Goal: Task Accomplishment & Management: Use online tool/utility

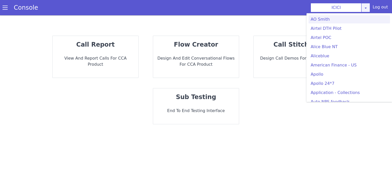
click at [368, 8] on div "ICICI AO Smith Airtel DTH Pilot Airtel POC Alice Blue NT Aliceblue American Fin…" at bounding box center [339, 7] width 59 height 9
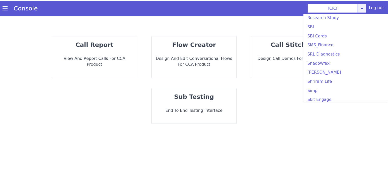
scroll to position [1071, 0]
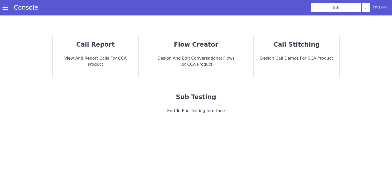
click at [215, 97] on p "sub testing" at bounding box center [196, 97] width 78 height 9
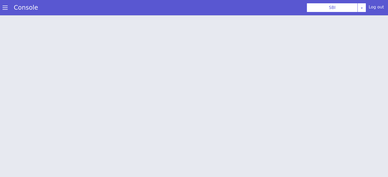
scroll to position [1, 0]
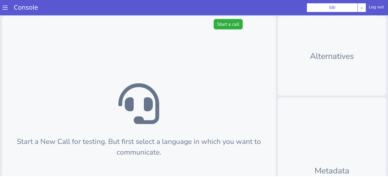
click at [229, 21] on button "Start a call" at bounding box center [228, 24] width 29 height 10
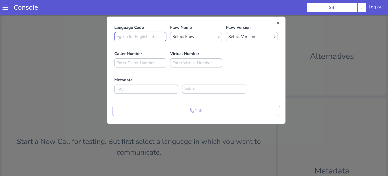
click at [152, 37] on input at bounding box center [140, 36] width 52 height 9
type input "en"
click at [212, 34] on select "Select Flow pre due SBI B0 SBI FARMER BOT English 2024 SBI INBOUND CALL STEERIN…" at bounding box center [196, 36] width 52 height 9
select select "3536d211-3c77-413a-9464-cbbfa57b0f64"
click at [170, 32] on select "Select Flow pre due SBI B0 SBI FARMER BOT English 2024 SBI INBOUND CALL STEERIN…" at bounding box center [196, 36] width 52 height 9
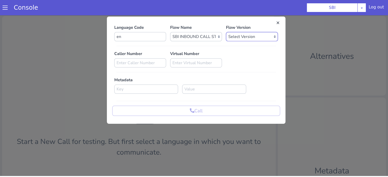
click at [242, 38] on select "Select Version 0.1.4 0.1.3 0.1.2 0.1.1 0.1.0 0.0.170 0.0.169 0.0.168 0.0.167 0.…" at bounding box center [252, 36] width 52 height 9
select select "0.1.4"
click at [226, 32] on select "Select Version 0.1.4 0.1.3 0.1.2 0.1.1 0.1.0 0.0.170 0.0.169 0.0.168 0.0.167 0.…" at bounding box center [252, 36] width 52 height 9
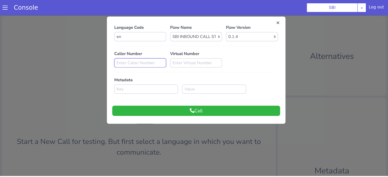
click at [125, 60] on input at bounding box center [140, 62] width 52 height 9
paste input "8588966013"
type input "8588966013"
click at [182, 111] on button "Call" at bounding box center [196, 111] width 168 height 10
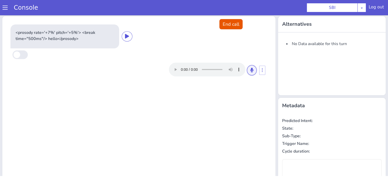
click at [247, 72] on button at bounding box center [252, 70] width 10 height 10
click at [250, 68] on icon at bounding box center [251, 70] width 3 height 5
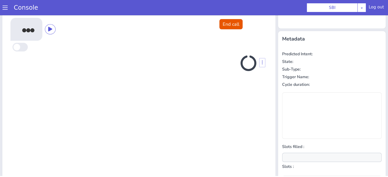
scroll to position [68, 0]
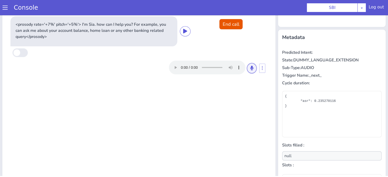
drag, startPoint x: 247, startPoint y: 69, endPoint x: 245, endPoint y: 81, distance: 12.3
click at [250, 69] on icon at bounding box center [251, 68] width 3 height 5
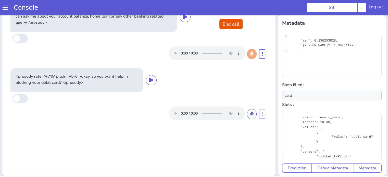
scroll to position [51, 0]
click at [250, 113] on icon at bounding box center [251, 114] width 3 height 5
click at [248, 116] on button at bounding box center [252, 114] width 10 height 10
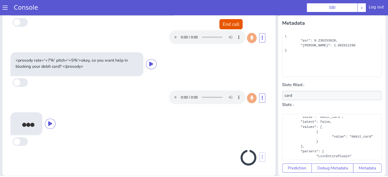
scroll to position [16, 0]
type input "null"
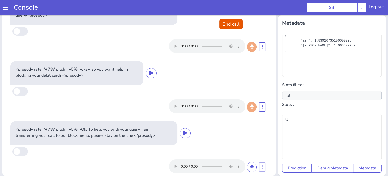
scroll to position [0, 0]
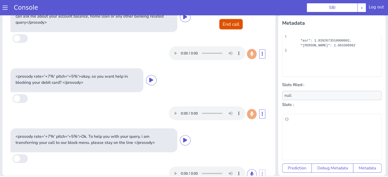
click at [227, 26] on button "End call" at bounding box center [230, 24] width 23 height 10
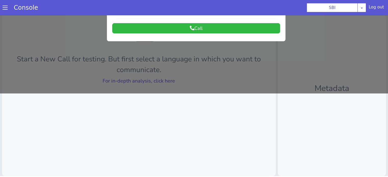
click at [168, 80] on div at bounding box center [194, 12] width 388 height 162
click at [168, 81] on link "For in-depth analysis, click here" at bounding box center [139, 81] width 72 height 7
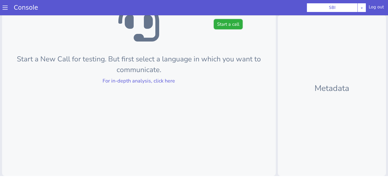
click at [228, 21] on button "Start a call" at bounding box center [228, 24] width 29 height 10
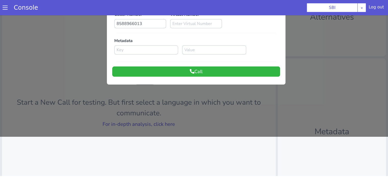
scroll to position [6, 0]
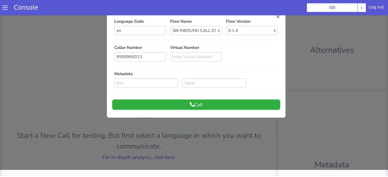
click at [229, 101] on button "Call" at bounding box center [196, 105] width 168 height 10
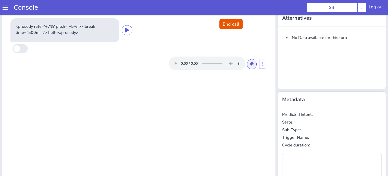
drag, startPoint x: 250, startPoint y: 70, endPoint x: 250, endPoint y: 67, distance: 2.9
click at [250, 69] on div at bounding box center [213, 64] width 88 height 14
click at [251, 65] on button at bounding box center [252, 64] width 10 height 10
click at [250, 63] on icon at bounding box center [251, 64] width 3 height 5
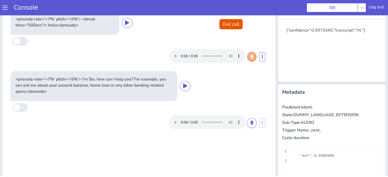
scroll to position [26, 0]
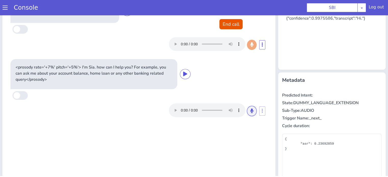
click at [250, 110] on button at bounding box center [252, 111] width 10 height 10
click at [247, 111] on button at bounding box center [252, 111] width 10 height 10
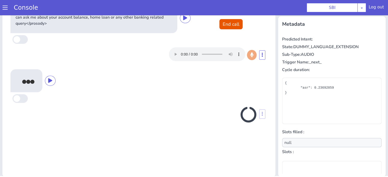
scroll to position [83, 0]
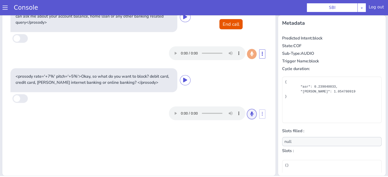
click at [250, 115] on icon at bounding box center [251, 114] width 3 height 5
click at [250, 114] on icon at bounding box center [251, 114] width 3 height 5
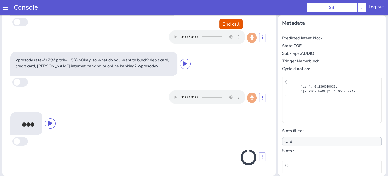
scroll to position [15, 0]
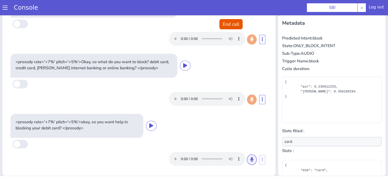
drag, startPoint x: 241, startPoint y: 157, endPoint x: 238, endPoint y: 157, distance: 3.4
click at [247, 157] on button at bounding box center [252, 160] width 10 height 10
click at [250, 159] on icon at bounding box center [251, 159] width 3 height 5
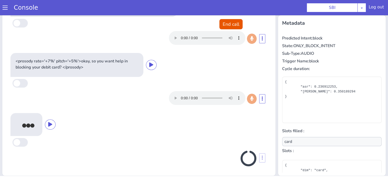
scroll to position [77, 0]
type input "null"
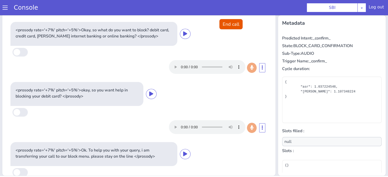
scroll to position [75, 0]
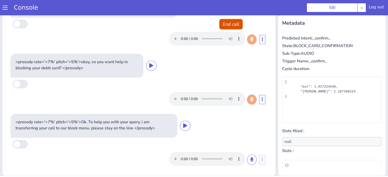
click at [227, 24] on button "End call" at bounding box center [230, 24] width 23 height 10
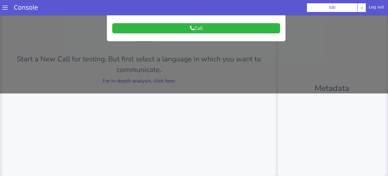
click at [166, 82] on div at bounding box center [194, 12] width 388 height 162
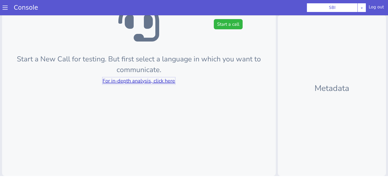
click at [166, 82] on link "For in-depth analysis, click here" at bounding box center [139, 81] width 72 height 7
click at [222, 20] on button "Start a call" at bounding box center [228, 24] width 29 height 10
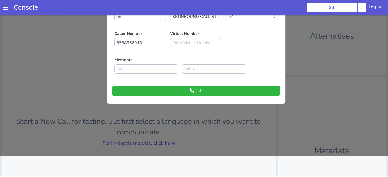
scroll to position [0, 0]
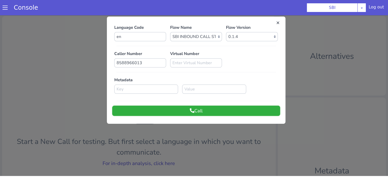
click at [242, 112] on button "Call" at bounding box center [196, 111] width 168 height 10
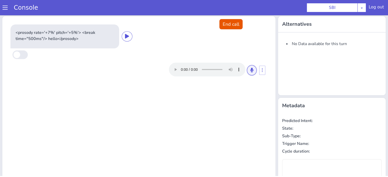
click at [251, 73] on button at bounding box center [252, 70] width 10 height 10
click at [250, 68] on icon at bounding box center [251, 70] width 3 height 5
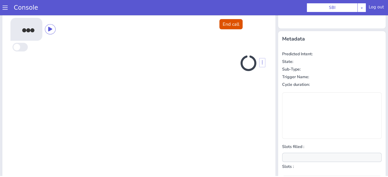
scroll to position [68, 0]
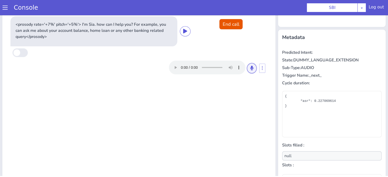
click at [250, 67] on icon at bounding box center [251, 68] width 3 height 5
click at [248, 71] on button at bounding box center [252, 68] width 10 height 10
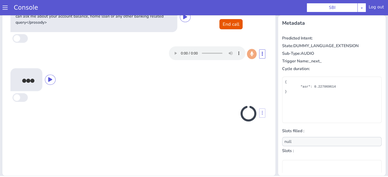
scroll to position [83, 0]
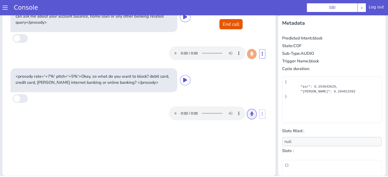
click at [252, 117] on button at bounding box center [252, 114] width 10 height 10
click at [251, 114] on button at bounding box center [252, 114] width 10 height 10
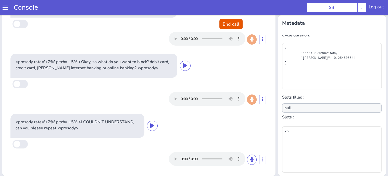
scroll to position [50, 0]
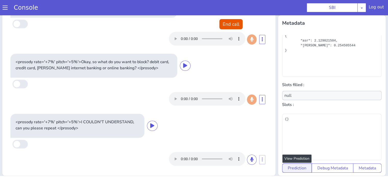
click at [297, 166] on button "Prediction" at bounding box center [297, 168] width 30 height 9
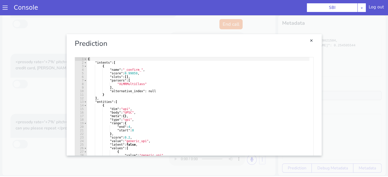
click at [359, 87] on link "Close" at bounding box center [194, 95] width 388 height 162
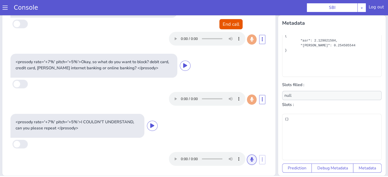
click at [247, 158] on button at bounding box center [252, 160] width 10 height 10
drag, startPoint x: 245, startPoint y: 160, endPoint x: 217, endPoint y: 146, distance: 30.3
click at [250, 160] on icon at bounding box center [251, 159] width 3 height 5
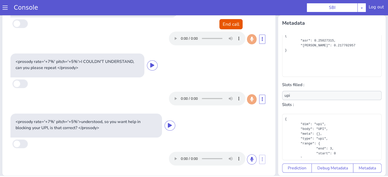
scroll to position [75, 0]
click at [250, 160] on icon at bounding box center [251, 159] width 3 height 5
drag, startPoint x: 245, startPoint y: 160, endPoint x: 245, endPoint y: 156, distance: 4.6
click at [250, 160] on icon at bounding box center [251, 159] width 3 height 5
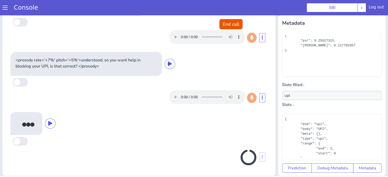
scroll to position [135, 0]
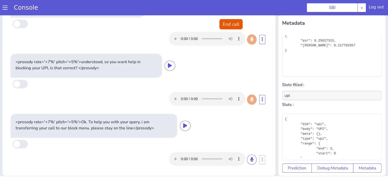
type input "null"
click at [226, 24] on button "End call" at bounding box center [230, 24] width 23 height 10
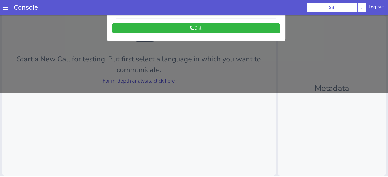
click at [168, 79] on div at bounding box center [194, 12] width 388 height 162
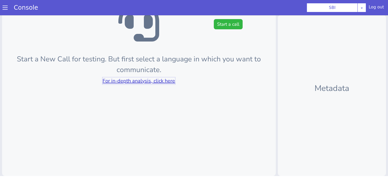
click at [168, 79] on link "For in-depth analysis, click here" at bounding box center [139, 81] width 72 height 7
click at [228, 19] on button "Start a call" at bounding box center [228, 24] width 29 height 10
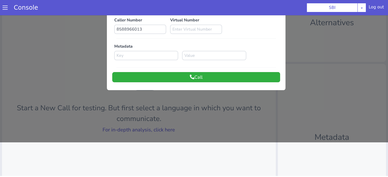
scroll to position [0, 0]
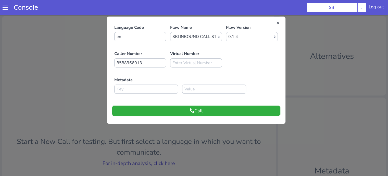
click at [223, 110] on button "Call" at bounding box center [196, 111] width 168 height 10
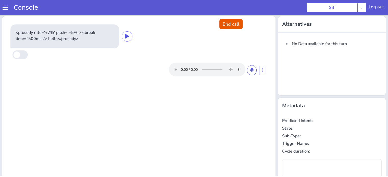
click at [254, 72] on div at bounding box center [213, 70] width 88 height 14
click at [251, 71] on button at bounding box center [252, 70] width 10 height 10
drag, startPoint x: 250, startPoint y: 68, endPoint x: 249, endPoint y: 71, distance: 3.2
click at [250, 67] on button at bounding box center [252, 70] width 10 height 10
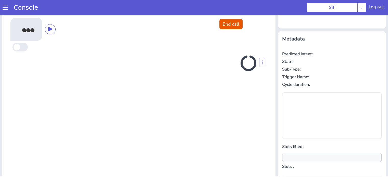
scroll to position [68, 0]
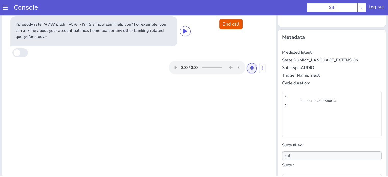
click at [250, 67] on icon at bounding box center [251, 68] width 3 height 5
click at [251, 69] on button at bounding box center [252, 68] width 10 height 10
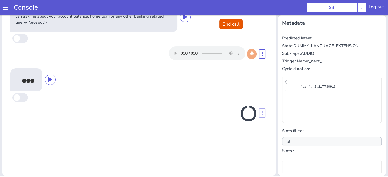
scroll to position [83, 0]
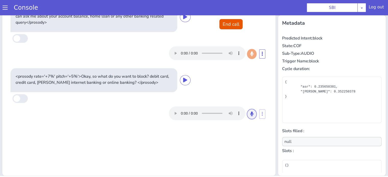
click at [250, 112] on icon at bounding box center [251, 114] width 3 height 5
drag, startPoint x: 251, startPoint y: 115, endPoint x: 248, endPoint y: 111, distance: 4.8
click at [251, 115] on button at bounding box center [252, 114] width 10 height 10
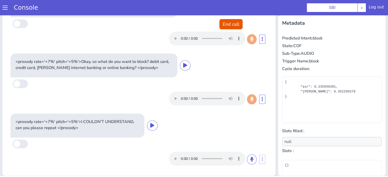
scroll to position [15, 0]
click at [247, 156] on button at bounding box center [252, 160] width 10 height 10
click at [247, 158] on button at bounding box center [252, 160] width 10 height 10
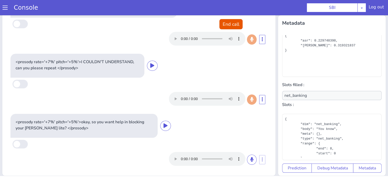
scroll to position [51, 0]
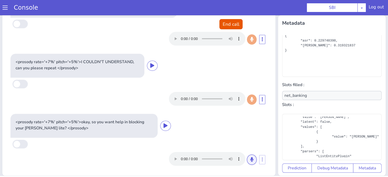
click at [250, 161] on icon at bounding box center [251, 159] width 3 height 5
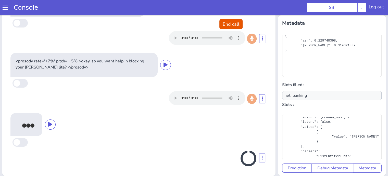
scroll to position [137, 0]
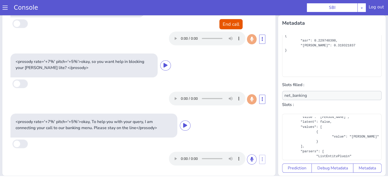
type input "null"
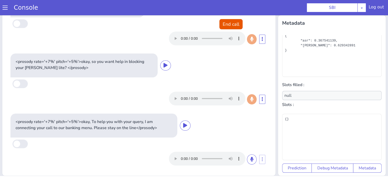
scroll to position [0, 0]
click at [233, 24] on button "End call" at bounding box center [230, 24] width 23 height 10
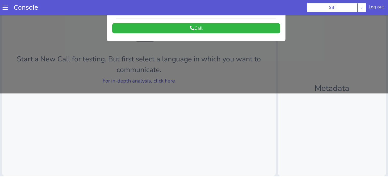
click at [173, 83] on div at bounding box center [194, 12] width 388 height 162
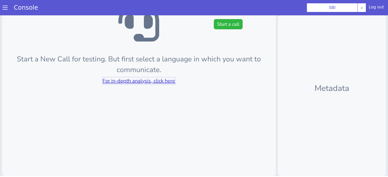
click at [173, 83] on link "For in-depth analysis, click here" at bounding box center [139, 81] width 72 height 7
click at [223, 26] on button "Start a call" at bounding box center [228, 24] width 29 height 10
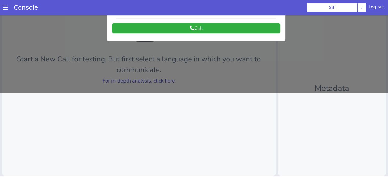
click at [215, 25] on button "Call" at bounding box center [196, 28] width 168 height 10
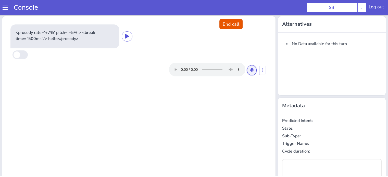
click at [251, 70] on button at bounding box center [252, 70] width 10 height 10
click at [250, 71] on icon at bounding box center [251, 70] width 3 height 5
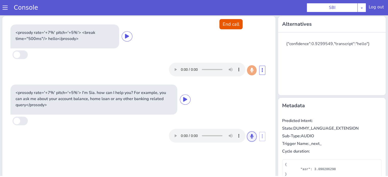
click at [251, 134] on button at bounding box center [252, 137] width 10 height 10
click at [250, 136] on icon at bounding box center [251, 136] width 3 height 5
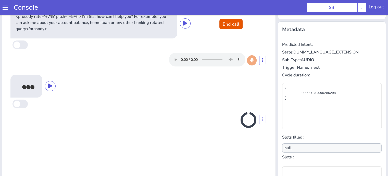
scroll to position [83, 0]
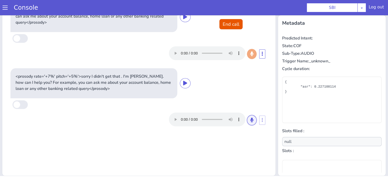
click at [250, 120] on icon at bounding box center [251, 120] width 3 height 5
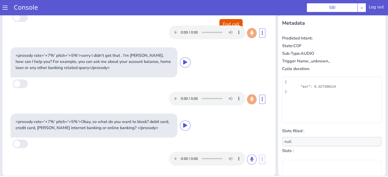
scroll to position [21, 0]
click at [250, 159] on icon at bounding box center [251, 159] width 3 height 5
click at [250, 161] on icon at bounding box center [251, 159] width 3 height 5
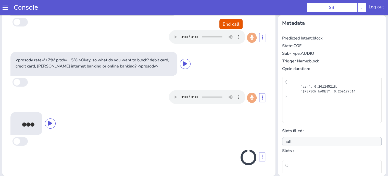
scroll to position [81, 0]
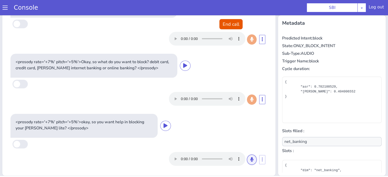
drag, startPoint x: 244, startPoint y: 161, endPoint x: 199, endPoint y: 146, distance: 47.6
click at [250, 161] on icon at bounding box center [251, 159] width 3 height 5
click at [247, 162] on button at bounding box center [252, 160] width 10 height 10
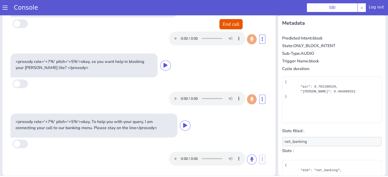
scroll to position [141, 0]
type input "null"
click at [226, 24] on button "End call" at bounding box center [230, 24] width 23 height 10
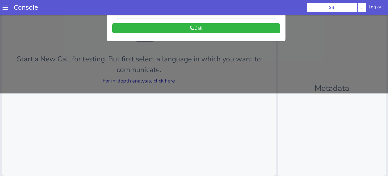
click at [162, 83] on div at bounding box center [194, 12] width 388 height 162
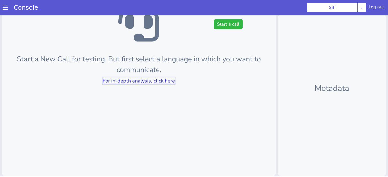
click at [162, 82] on link "For in-depth analysis, click here" at bounding box center [139, 81] width 72 height 7
click at [234, 24] on button "Start a call" at bounding box center [228, 24] width 29 height 10
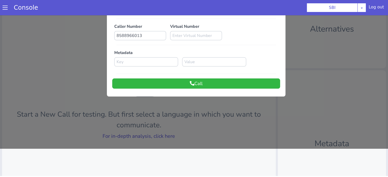
scroll to position [0, 0]
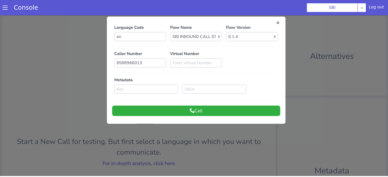
click at [203, 109] on button "Call" at bounding box center [196, 111] width 168 height 10
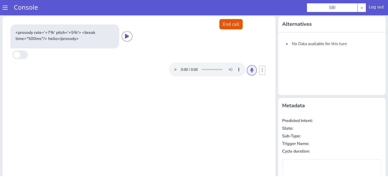
click at [253, 71] on button at bounding box center [252, 70] width 10 height 10
click at [251, 68] on button at bounding box center [252, 70] width 10 height 10
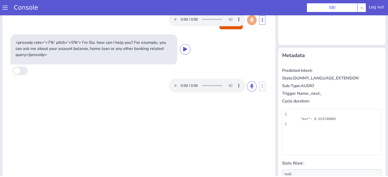
scroll to position [51, 0]
click at [247, 87] on button at bounding box center [252, 86] width 10 height 10
click at [250, 85] on icon at bounding box center [251, 85] width 3 height 5
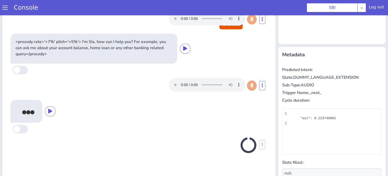
scroll to position [83, 0]
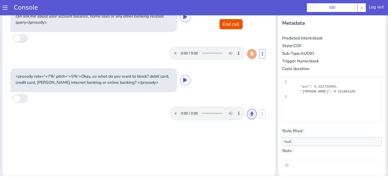
click at [250, 115] on icon at bounding box center [251, 114] width 3 height 5
click at [252, 112] on button at bounding box center [252, 114] width 10 height 10
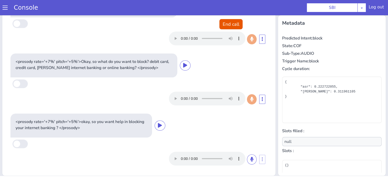
scroll to position [15, 0]
click at [250, 161] on icon at bounding box center [251, 159] width 3 height 5
click at [249, 161] on button at bounding box center [252, 160] width 10 height 10
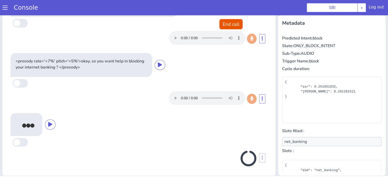
scroll to position [77, 0]
type input "null"
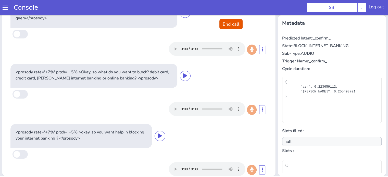
scroll to position [0, 0]
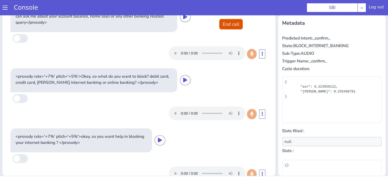
click at [225, 24] on button "End call" at bounding box center [230, 24] width 23 height 10
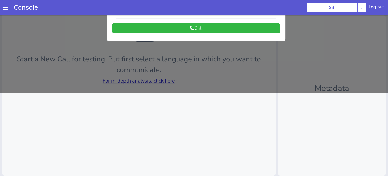
click at [153, 80] on div at bounding box center [194, 12] width 388 height 162
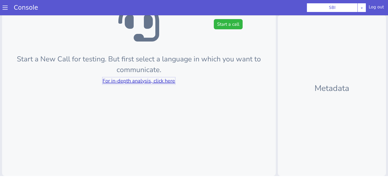
click at [154, 79] on link "For in-depth analysis, click here" at bounding box center [139, 81] width 72 height 7
click at [220, 23] on button "Start a call" at bounding box center [228, 24] width 29 height 10
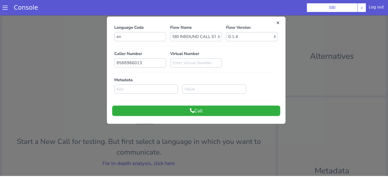
click at [218, 113] on button "Call" at bounding box center [196, 111] width 168 height 10
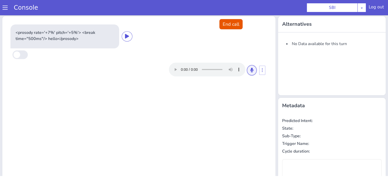
click at [250, 72] on icon at bounding box center [251, 70] width 3 height 5
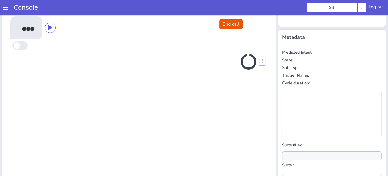
scroll to position [68, 0]
type input "null"
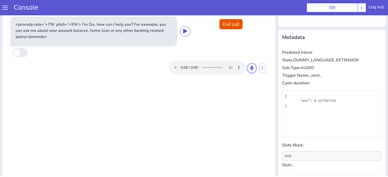
drag, startPoint x: 249, startPoint y: 68, endPoint x: 245, endPoint y: 74, distance: 7.6
click at [250, 68] on icon at bounding box center [251, 68] width 3 height 5
click at [250, 66] on icon at bounding box center [251, 68] width 3 height 5
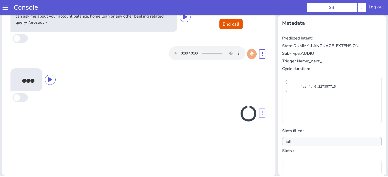
scroll to position [83, 0]
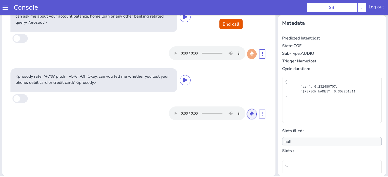
click at [250, 114] on icon at bounding box center [251, 114] width 3 height 5
click at [247, 112] on button at bounding box center [252, 114] width 10 height 10
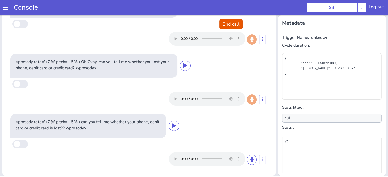
scroll to position [50, 0]
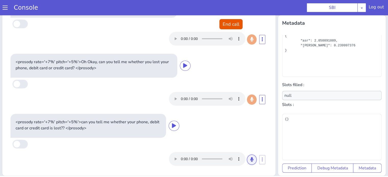
click at [250, 160] on icon at bounding box center [251, 159] width 3 height 5
click at [245, 164] on div at bounding box center [213, 159] width 88 height 14
click at [250, 160] on icon at bounding box center [251, 159] width 3 height 5
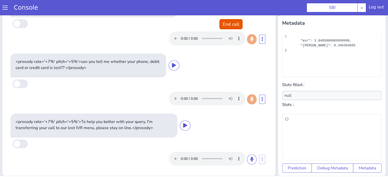
scroll to position [75, 0]
click at [233, 21] on button "End call" at bounding box center [230, 24] width 23 height 10
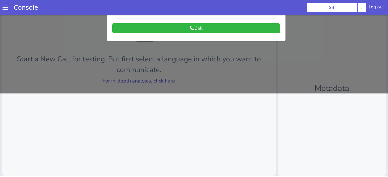
click at [153, 78] on div at bounding box center [194, 12] width 388 height 162
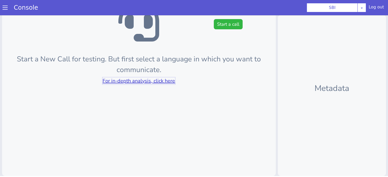
click at [152, 79] on link "For in-depth analysis, click here" at bounding box center [139, 81] width 72 height 7
click at [222, 21] on button "Start a call" at bounding box center [228, 24] width 29 height 10
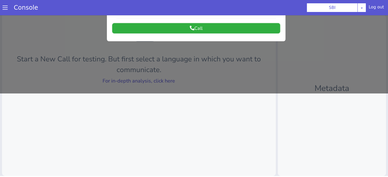
click at [218, 28] on button "Call" at bounding box center [196, 28] width 168 height 10
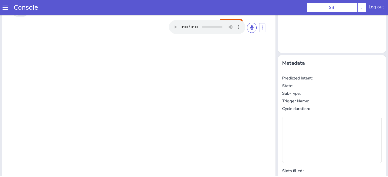
scroll to position [0, 0]
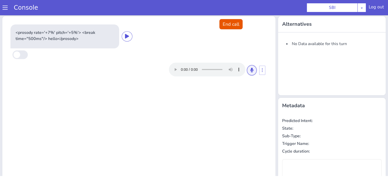
drag, startPoint x: 247, startPoint y: 70, endPoint x: 237, endPoint y: 79, distance: 13.4
click at [247, 70] on button at bounding box center [252, 70] width 10 height 10
click at [252, 71] on button at bounding box center [252, 70] width 10 height 10
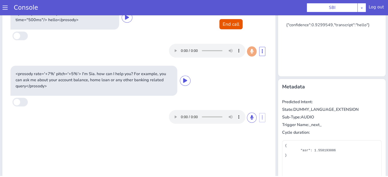
scroll to position [51, 0]
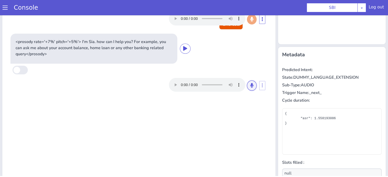
click at [250, 86] on icon at bounding box center [251, 85] width 3 height 5
click at [252, 86] on button at bounding box center [252, 86] width 10 height 10
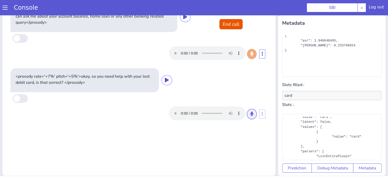
click at [252, 113] on button at bounding box center [252, 114] width 10 height 10
click at [250, 114] on icon at bounding box center [251, 114] width 3 height 5
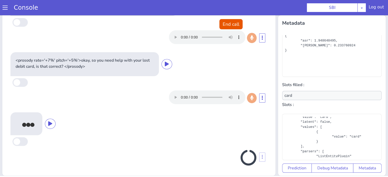
scroll to position [16, 0]
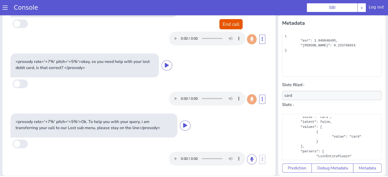
type input "null"
click at [220, 23] on button "End call" at bounding box center [230, 24] width 23 height 10
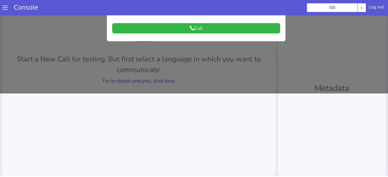
click at [153, 86] on div at bounding box center [194, 12] width 388 height 162
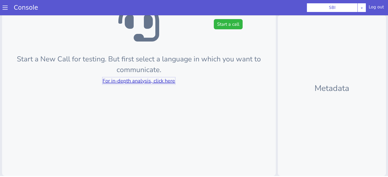
click at [153, 84] on link "For in-depth analysis, click here" at bounding box center [139, 81] width 72 height 7
click at [224, 27] on button "Start a call" at bounding box center [228, 24] width 29 height 10
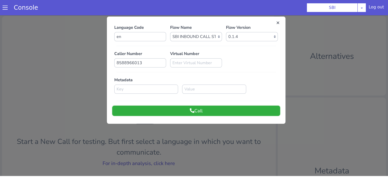
click at [223, 109] on button "Call" at bounding box center [196, 111] width 168 height 10
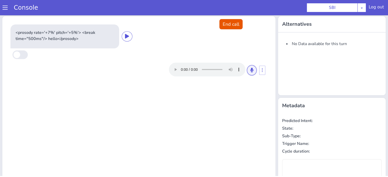
click at [247, 73] on button at bounding box center [252, 70] width 10 height 10
click at [250, 71] on icon at bounding box center [251, 70] width 3 height 5
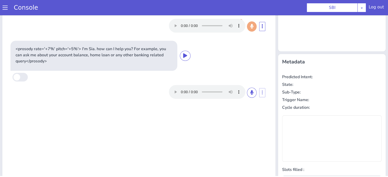
scroll to position [17, 0]
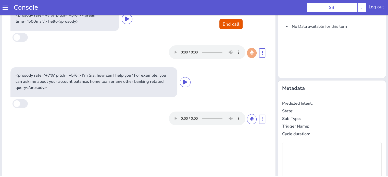
type input "null"
click at [250, 117] on icon at bounding box center [251, 119] width 3 height 5
click at [250, 120] on icon at bounding box center [251, 119] width 3 height 5
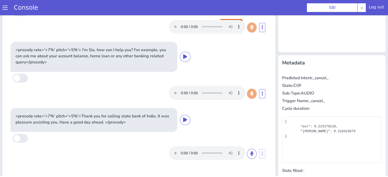
scroll to position [32, 0]
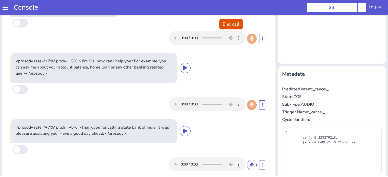
click at [220, 23] on button "End call" at bounding box center [230, 24] width 23 height 10
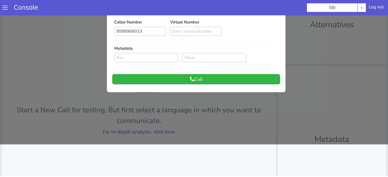
click at [160, 132] on div at bounding box center [194, 63] width 388 height 162
click at [160, 132] on link "For in-depth analysis, click here" at bounding box center [139, 132] width 72 height 7
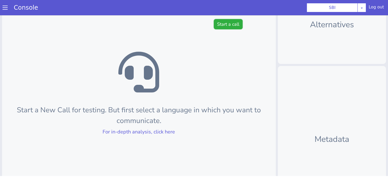
click at [220, 23] on button "Start a call" at bounding box center [228, 24] width 29 height 10
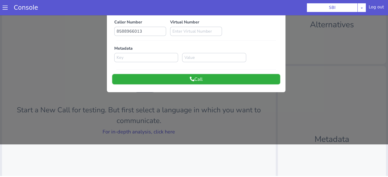
click at [210, 79] on button "Call" at bounding box center [196, 79] width 168 height 10
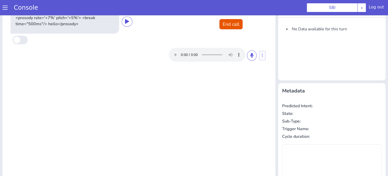
scroll to position [6, 0]
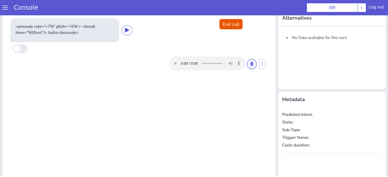
drag, startPoint x: 252, startPoint y: 62, endPoint x: 247, endPoint y: 80, distance: 17.9
click at [252, 63] on button at bounding box center [252, 64] width 10 height 10
click at [250, 64] on icon at bounding box center [251, 64] width 3 height 5
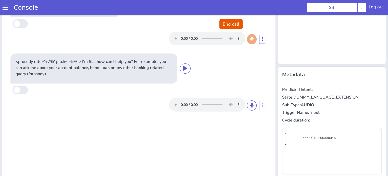
scroll to position [51, 0]
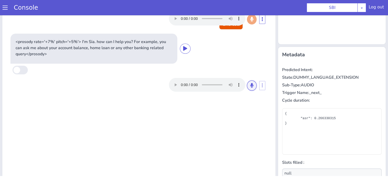
click at [250, 86] on icon at bounding box center [251, 85] width 3 height 5
click at [250, 84] on icon at bounding box center [251, 85] width 3 height 5
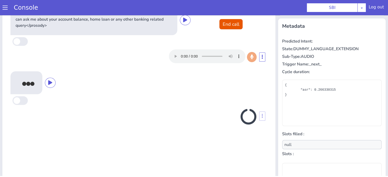
scroll to position [83, 0]
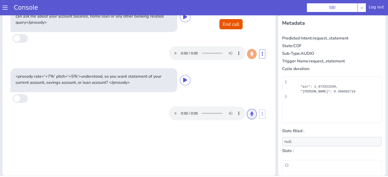
click at [252, 115] on button at bounding box center [252, 114] width 10 height 10
click at [247, 114] on button at bounding box center [252, 114] width 10 height 10
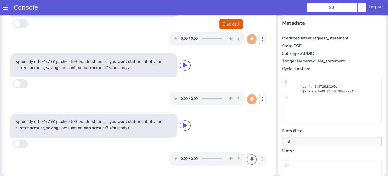
scroll to position [15, 0]
type input "loan"
click at [250, 158] on icon at bounding box center [251, 159] width 3 height 5
click at [250, 157] on icon at bounding box center [251, 159] width 3 height 5
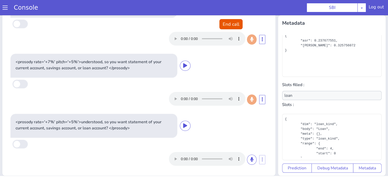
scroll to position [51, 0]
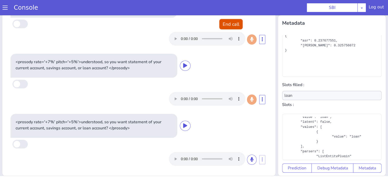
click at [232, 29] on button "End call" at bounding box center [230, 24] width 23 height 10
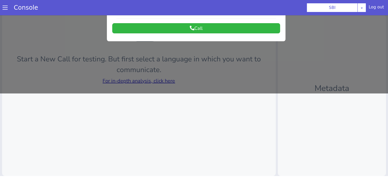
click at [160, 78] on div at bounding box center [194, 12] width 388 height 162
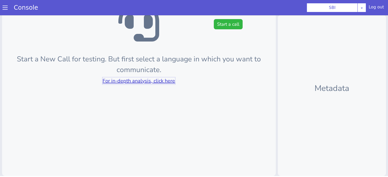
click at [160, 79] on link "For in-depth analysis, click here" at bounding box center [139, 81] width 72 height 7
click at [219, 26] on button "Start a call" at bounding box center [228, 24] width 29 height 10
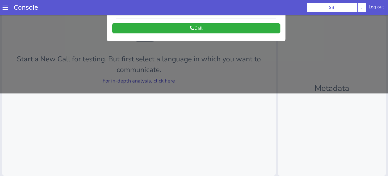
click at [198, 28] on button "Call" at bounding box center [196, 28] width 168 height 10
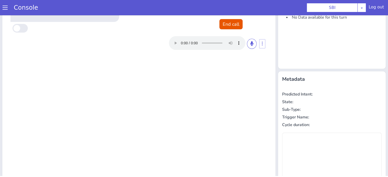
scroll to position [0, 0]
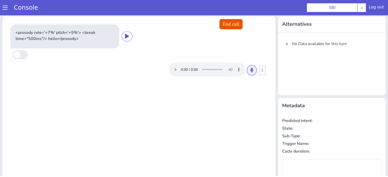
click at [253, 71] on button at bounding box center [252, 70] width 10 height 10
click at [250, 70] on icon at bounding box center [251, 70] width 3 height 5
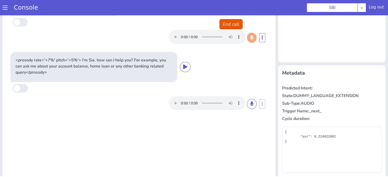
scroll to position [51, 0]
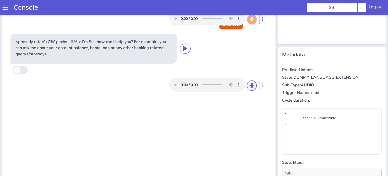
click at [250, 86] on icon at bounding box center [251, 85] width 3 height 5
click at [251, 85] on button at bounding box center [252, 86] width 10 height 10
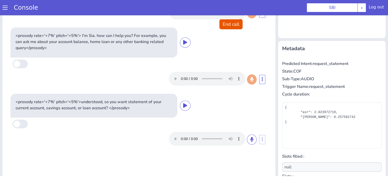
scroll to position [57, 0]
drag, startPoint x: 250, startPoint y: 140, endPoint x: 249, endPoint y: 130, distance: 9.7
click at [250, 139] on icon at bounding box center [251, 139] width 3 height 5
click at [250, 137] on icon at bounding box center [251, 139] width 3 height 5
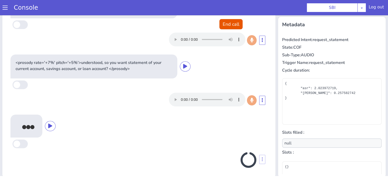
scroll to position [16, 0]
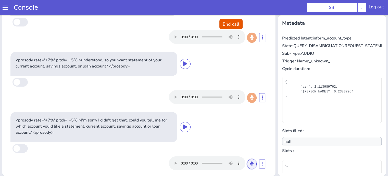
drag, startPoint x: 247, startPoint y: 161, endPoint x: 248, endPoint y: 150, distance: 11.0
click at [247, 161] on button at bounding box center [252, 164] width 10 height 10
click at [250, 162] on icon at bounding box center [251, 164] width 3 height 5
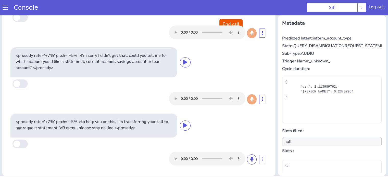
scroll to position [81, 0]
type input "account_type"
click at [228, 20] on button "End call" at bounding box center [230, 24] width 23 height 10
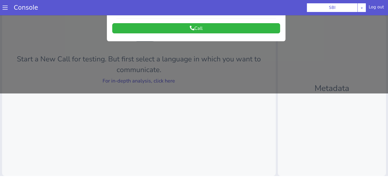
click at [167, 78] on div at bounding box center [194, 12] width 388 height 162
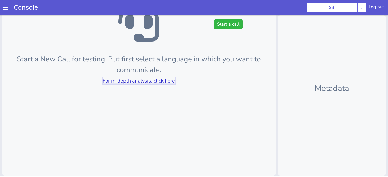
click at [167, 78] on link "For in-depth analysis, click here" at bounding box center [139, 81] width 72 height 7
click at [231, 22] on button "Start a call" at bounding box center [228, 24] width 29 height 10
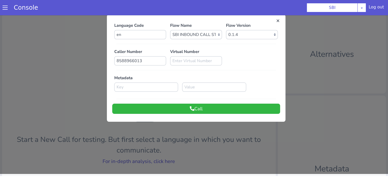
scroll to position [0, 0]
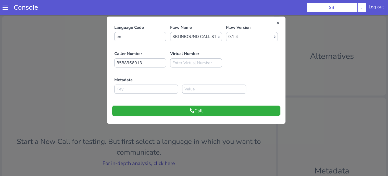
click at [211, 111] on button "Call" at bounding box center [196, 111] width 168 height 10
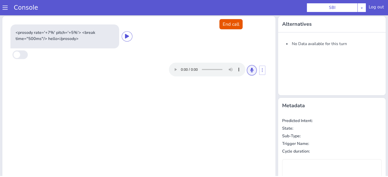
click at [247, 71] on button at bounding box center [252, 70] width 10 height 10
click at [250, 70] on icon at bounding box center [251, 70] width 3 height 5
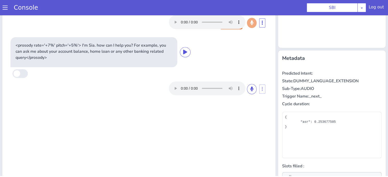
scroll to position [51, 0]
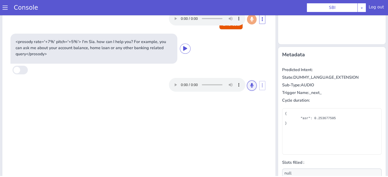
drag, startPoint x: 249, startPoint y: 87, endPoint x: 246, endPoint y: 95, distance: 8.6
click at [250, 87] on icon at bounding box center [251, 85] width 3 height 5
click at [247, 84] on button at bounding box center [252, 86] width 10 height 10
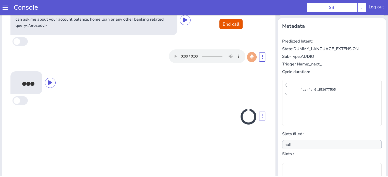
scroll to position [83, 0]
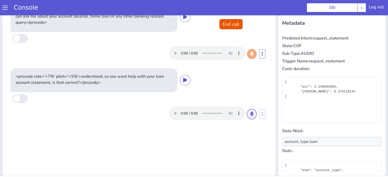
click at [252, 114] on button at bounding box center [252, 114] width 10 height 10
click at [250, 115] on icon at bounding box center [251, 114] width 3 height 5
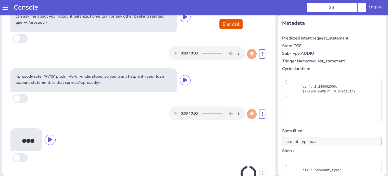
scroll to position [16, 0]
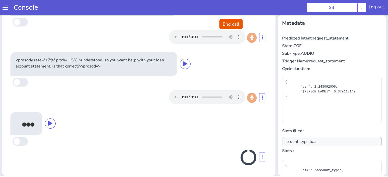
type input "null"
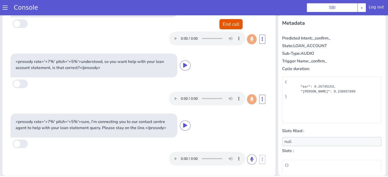
scroll to position [15, 0]
click at [224, 25] on button "End call" at bounding box center [230, 24] width 23 height 10
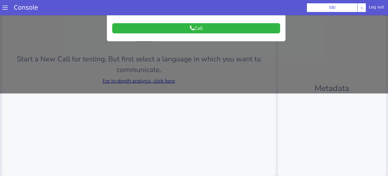
click at [171, 78] on div at bounding box center [194, 12] width 388 height 162
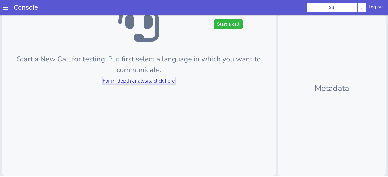
click at [162, 82] on link "For in-depth analysis, click here" at bounding box center [139, 81] width 72 height 7
click at [218, 22] on button "Start a call" at bounding box center [228, 24] width 29 height 10
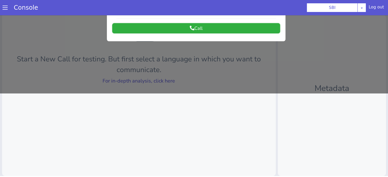
click at [214, 32] on button "Call" at bounding box center [196, 28] width 168 height 10
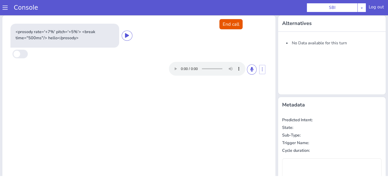
scroll to position [0, 0]
drag, startPoint x: 248, startPoint y: 70, endPoint x: 246, endPoint y: 76, distance: 6.2
click at [250, 70] on icon at bounding box center [251, 70] width 3 height 5
click at [250, 71] on icon at bounding box center [251, 70] width 3 height 5
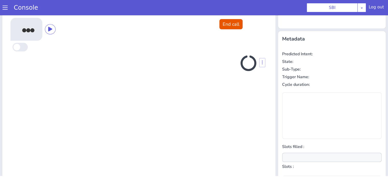
scroll to position [68, 0]
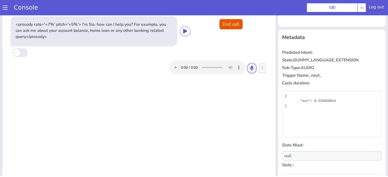
click at [247, 69] on button at bounding box center [252, 68] width 10 height 10
drag, startPoint x: 249, startPoint y: 68, endPoint x: 246, endPoint y: 70, distance: 3.3
click at [250, 69] on icon at bounding box center [251, 68] width 3 height 5
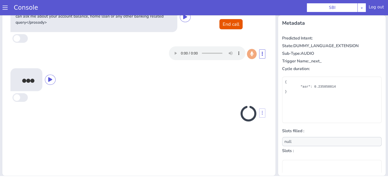
scroll to position [83, 0]
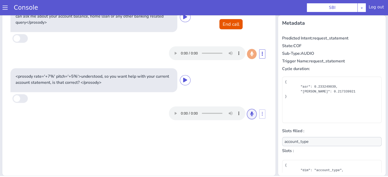
drag, startPoint x: 248, startPoint y: 116, endPoint x: 244, endPoint y: 127, distance: 11.8
click at [248, 117] on button at bounding box center [252, 114] width 10 height 10
click at [250, 114] on icon at bounding box center [251, 114] width 3 height 5
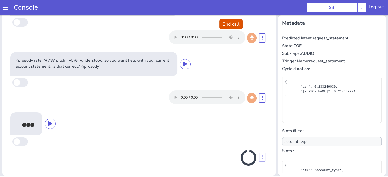
scroll to position [16, 0]
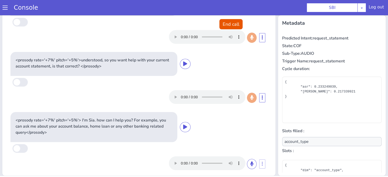
type input "null"
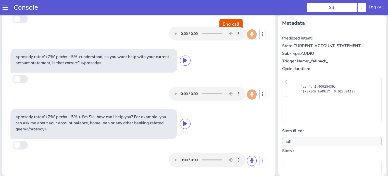
scroll to position [21, 0]
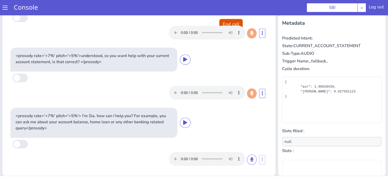
click at [226, 24] on button "End call" at bounding box center [230, 24] width 23 height 10
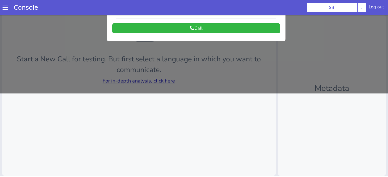
click at [152, 80] on div at bounding box center [194, 12] width 388 height 162
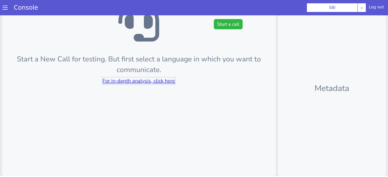
click at [152, 80] on link "For in-depth analysis, click here" at bounding box center [139, 81] width 72 height 7
click at [220, 20] on button "Start a call" at bounding box center [228, 24] width 29 height 10
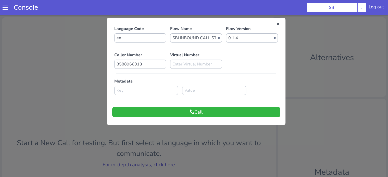
scroll to position [0, 0]
click at [220, 112] on button "Call" at bounding box center [196, 112] width 168 height 10
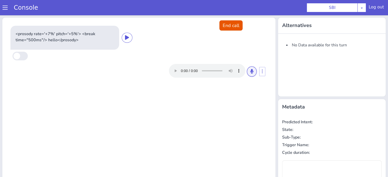
click at [250, 71] on icon at bounding box center [251, 71] width 3 height 5
click at [250, 73] on icon at bounding box center [251, 71] width 3 height 5
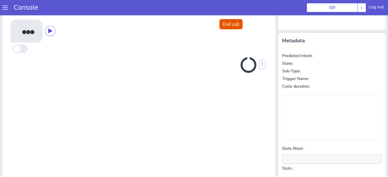
scroll to position [68, 0]
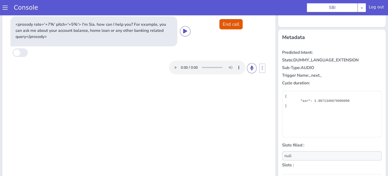
click at [243, 69] on div at bounding box center [213, 68] width 88 height 14
click at [247, 69] on button at bounding box center [252, 68] width 10 height 10
click at [250, 67] on icon at bounding box center [251, 68] width 3 height 5
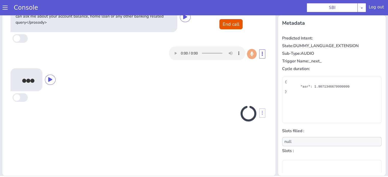
scroll to position [83, 0]
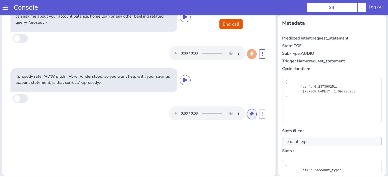
drag, startPoint x: 248, startPoint y: 114, endPoint x: 231, endPoint y: 86, distance: 32.3
click at [250, 113] on icon at bounding box center [251, 114] width 3 height 5
click at [250, 112] on icon at bounding box center [251, 114] width 3 height 5
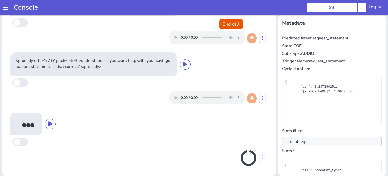
scroll to position [16, 0]
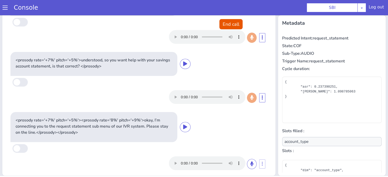
type input "null"
click at [233, 25] on button "End call" at bounding box center [230, 24] width 23 height 10
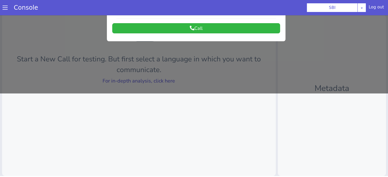
click at [161, 80] on div at bounding box center [194, 12] width 388 height 162
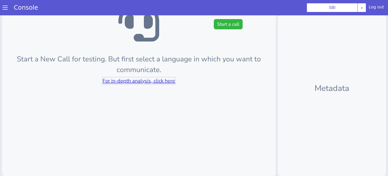
click at [161, 80] on link "For in-depth analysis, click here" at bounding box center [139, 81] width 72 height 7
click at [221, 26] on button "Start a call" at bounding box center [228, 24] width 29 height 10
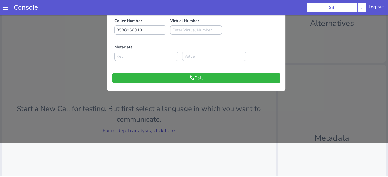
scroll to position [0, 0]
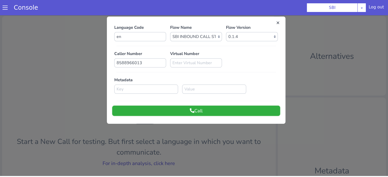
click at [232, 112] on button "Call" at bounding box center [196, 111] width 168 height 10
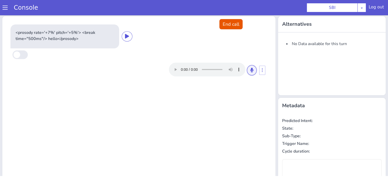
click at [251, 70] on button at bounding box center [252, 70] width 10 height 10
click at [250, 68] on icon at bounding box center [251, 70] width 3 height 5
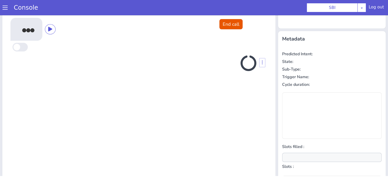
scroll to position [68, 0]
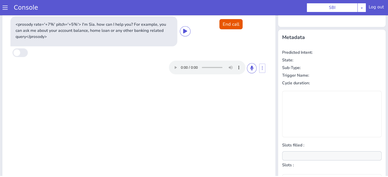
type input "null"
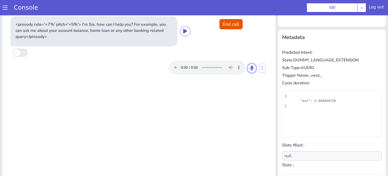
click at [252, 70] on button at bounding box center [252, 68] width 10 height 10
click at [250, 70] on icon at bounding box center [251, 68] width 3 height 5
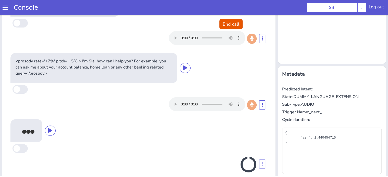
scroll to position [83, 0]
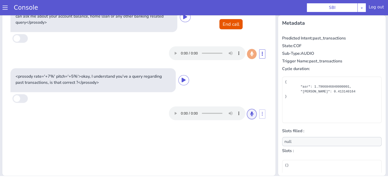
drag, startPoint x: 250, startPoint y: 114, endPoint x: 246, endPoint y: 108, distance: 7.2
click at [250, 114] on icon at bounding box center [251, 114] width 3 height 5
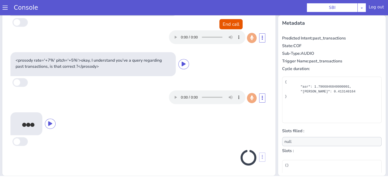
scroll to position [16, 0]
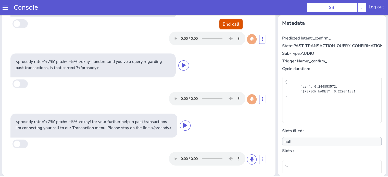
click at [229, 23] on button "End call" at bounding box center [230, 24] width 23 height 10
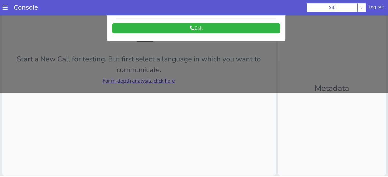
click at [162, 81] on div at bounding box center [194, 12] width 388 height 162
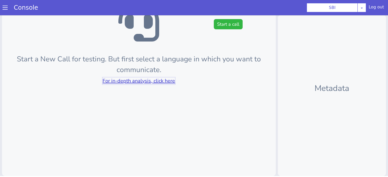
click at [163, 81] on link "For in-depth analysis, click here" at bounding box center [139, 81] width 72 height 7
click at [233, 26] on button "Start a call" at bounding box center [228, 24] width 29 height 10
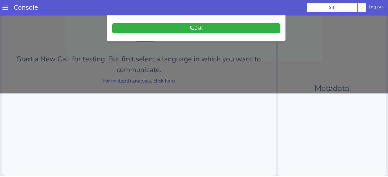
click at [209, 26] on button "Call" at bounding box center [196, 28] width 168 height 10
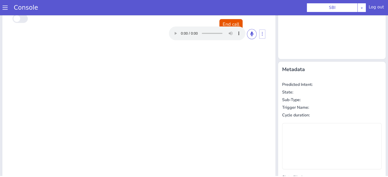
scroll to position [0, 0]
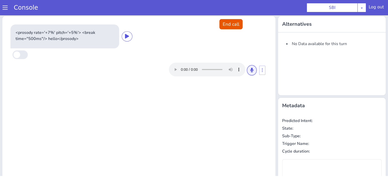
click at [248, 66] on button at bounding box center [252, 70] width 10 height 10
click at [248, 72] on button at bounding box center [252, 70] width 10 height 10
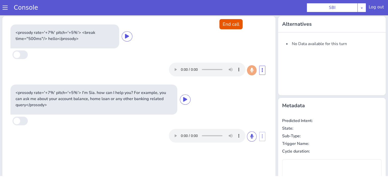
type input "null"
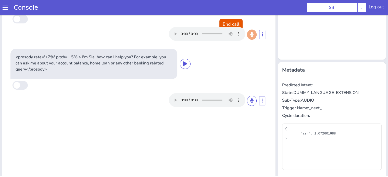
scroll to position [51, 0]
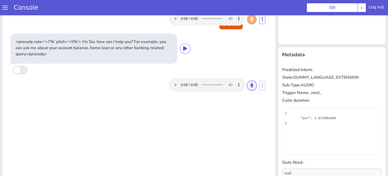
click at [248, 89] on button at bounding box center [252, 86] width 10 height 10
click at [250, 86] on icon at bounding box center [251, 85] width 3 height 5
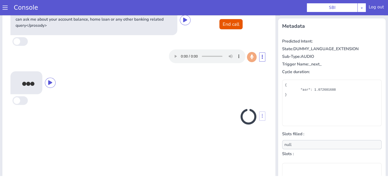
scroll to position [83, 0]
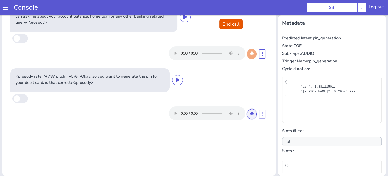
click at [250, 113] on icon at bounding box center [251, 114] width 3 height 5
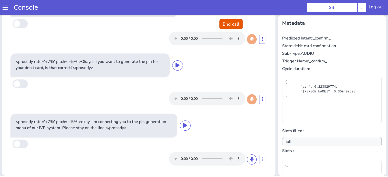
scroll to position [15, 0]
click at [223, 28] on button "End call" at bounding box center [230, 24] width 23 height 10
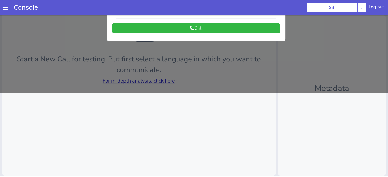
click at [155, 83] on div at bounding box center [194, 12] width 388 height 162
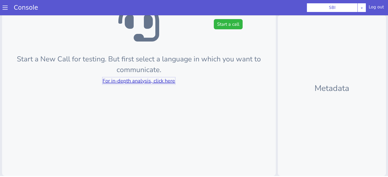
click at [154, 82] on link "For in-depth analysis, click here" at bounding box center [139, 81] width 72 height 7
click at [226, 21] on button "Start a call" at bounding box center [228, 24] width 29 height 10
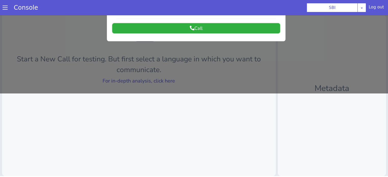
click at [227, 30] on button "Call" at bounding box center [196, 28] width 168 height 10
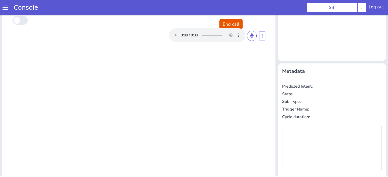
scroll to position [0, 0]
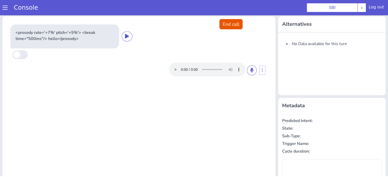
click at [259, 68] on div at bounding box center [217, 70] width 96 height 14
click at [252, 71] on button at bounding box center [252, 70] width 10 height 10
click at [249, 75] on button at bounding box center [252, 70] width 10 height 10
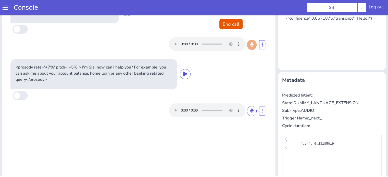
scroll to position [51, 0]
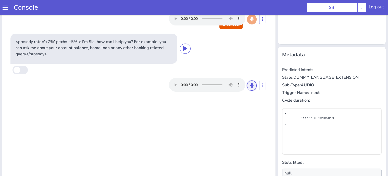
click at [250, 88] on button at bounding box center [252, 86] width 10 height 10
click at [253, 85] on button at bounding box center [252, 86] width 10 height 10
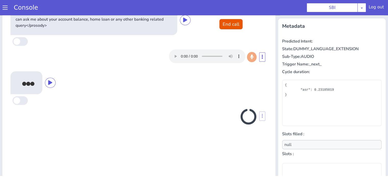
scroll to position [83, 0]
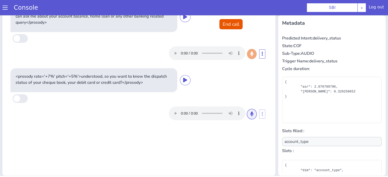
click at [252, 113] on button at bounding box center [252, 114] width 10 height 10
click at [247, 116] on button at bounding box center [252, 114] width 10 height 10
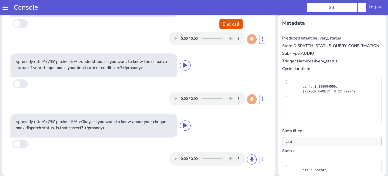
scroll to position [15, 0]
drag, startPoint x: 242, startPoint y: 160, endPoint x: 241, endPoint y: 143, distance: 17.2
click at [247, 160] on button at bounding box center [252, 160] width 10 height 10
drag, startPoint x: 246, startPoint y: 159, endPoint x: 244, endPoint y: 127, distance: 31.7
click at [250, 158] on icon at bounding box center [251, 159] width 3 height 5
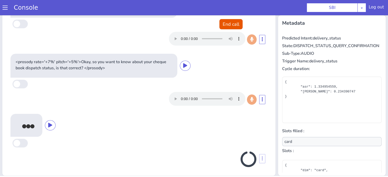
scroll to position [77, 0]
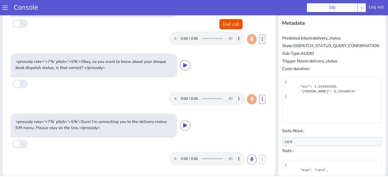
type input "null"
click at [231, 23] on button "End call" at bounding box center [230, 24] width 23 height 10
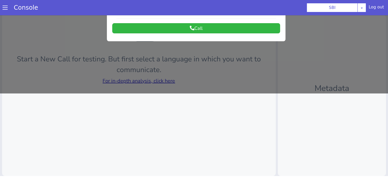
click at [160, 79] on div at bounding box center [194, 12] width 388 height 162
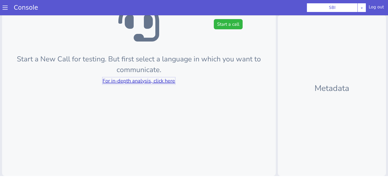
click at [161, 79] on link "For in-depth analysis, click here" at bounding box center [139, 81] width 72 height 7
click at [230, 21] on button "Start a call" at bounding box center [228, 24] width 29 height 10
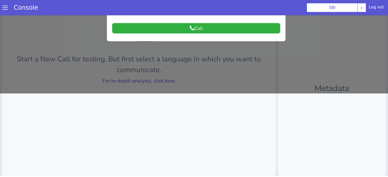
click at [225, 25] on button "Call" at bounding box center [196, 28] width 168 height 10
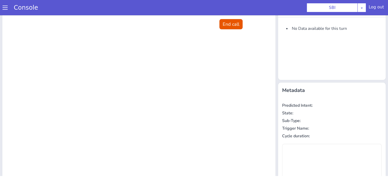
scroll to position [0, 0]
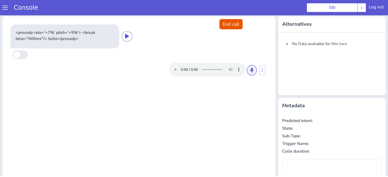
click at [253, 69] on button at bounding box center [252, 70] width 10 height 10
click at [249, 73] on button at bounding box center [252, 70] width 10 height 10
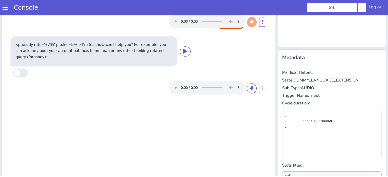
scroll to position [77, 0]
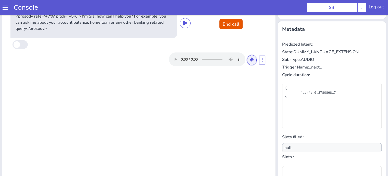
click at [251, 58] on button at bounding box center [252, 60] width 10 height 10
click at [250, 59] on icon at bounding box center [251, 60] width 3 height 5
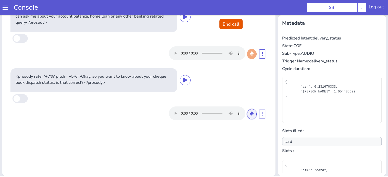
click at [250, 115] on icon at bounding box center [251, 114] width 3 height 5
drag, startPoint x: 249, startPoint y: 114, endPoint x: 245, endPoint y: 103, distance: 11.5
click at [250, 114] on icon at bounding box center [251, 114] width 3 height 5
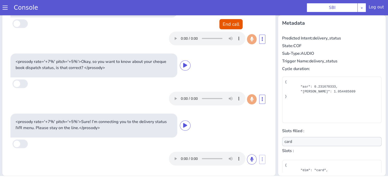
scroll to position [15, 0]
type input "null"
click at [228, 23] on button "End call" at bounding box center [230, 24] width 23 height 10
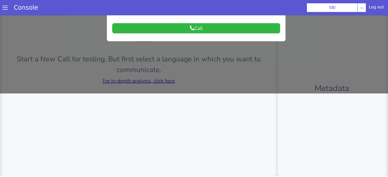
click at [163, 82] on div at bounding box center [194, 12] width 388 height 162
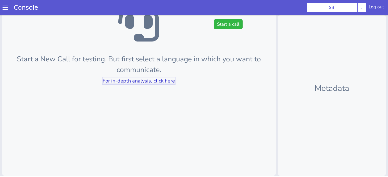
click at [163, 79] on link "For in-depth analysis, click here" at bounding box center [139, 81] width 72 height 7
click at [227, 27] on button "Start a call" at bounding box center [228, 24] width 29 height 10
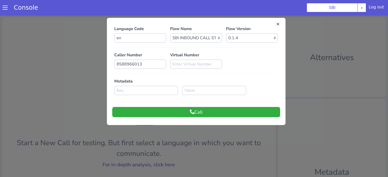
scroll to position [0, 0]
click at [207, 111] on button "Call" at bounding box center [196, 112] width 168 height 10
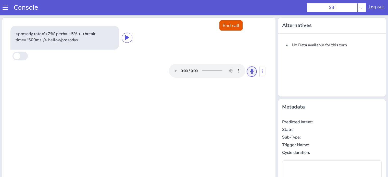
click at [247, 71] on button at bounding box center [252, 72] width 10 height 10
click at [250, 72] on icon at bounding box center [251, 71] width 3 height 5
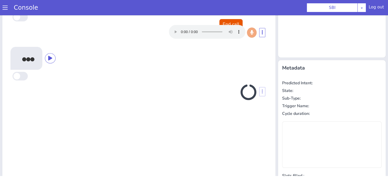
scroll to position [17, 0]
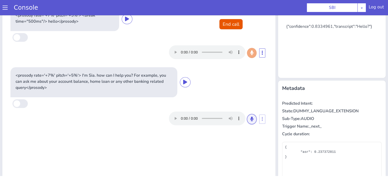
click at [247, 119] on button at bounding box center [252, 119] width 10 height 10
drag, startPoint x: 249, startPoint y: 117, endPoint x: 246, endPoint y: 116, distance: 2.9
click at [250, 117] on icon at bounding box center [251, 119] width 3 height 5
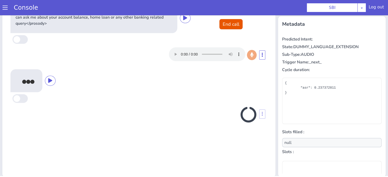
scroll to position [83, 0]
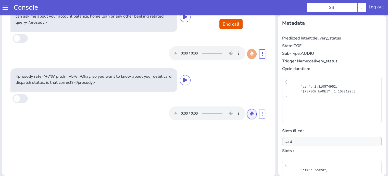
drag, startPoint x: 246, startPoint y: 113, endPoint x: 244, endPoint y: 128, distance: 15.6
click at [247, 113] on button at bounding box center [252, 114] width 10 height 10
click at [250, 114] on icon at bounding box center [251, 114] width 3 height 5
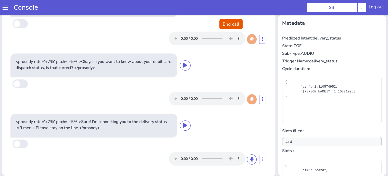
scroll to position [15, 0]
type input "null"
click at [228, 22] on button "End call" at bounding box center [230, 24] width 23 height 10
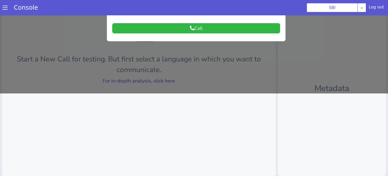
click at [159, 81] on div at bounding box center [194, 12] width 388 height 162
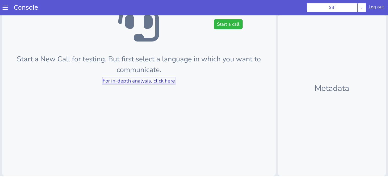
click at [159, 81] on link "For in-depth analysis, click here" at bounding box center [139, 81] width 72 height 7
click at [220, 23] on button "Start a call" at bounding box center [228, 24] width 29 height 10
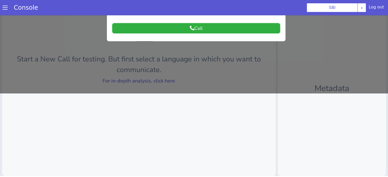
click at [182, 31] on button "Call" at bounding box center [196, 28] width 168 height 10
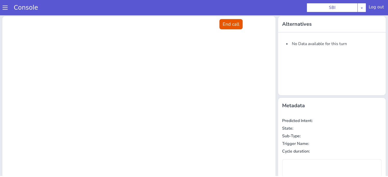
scroll to position [0, 0]
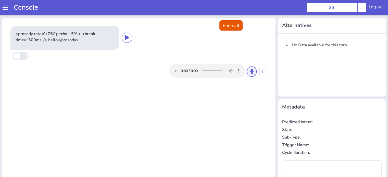
click at [250, 75] on button at bounding box center [252, 72] width 10 height 10
click at [250, 71] on icon at bounding box center [251, 71] width 3 height 5
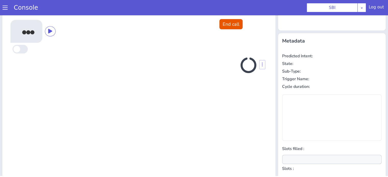
scroll to position [68, 0]
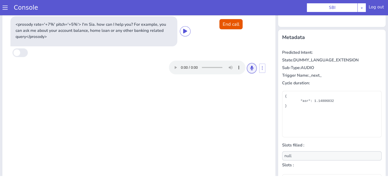
click at [250, 68] on icon at bounding box center [251, 68] width 3 height 5
click at [247, 67] on button at bounding box center [252, 68] width 10 height 10
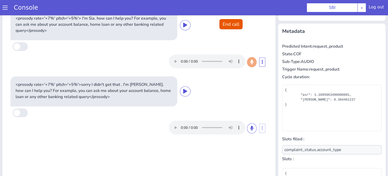
scroll to position [83, 0]
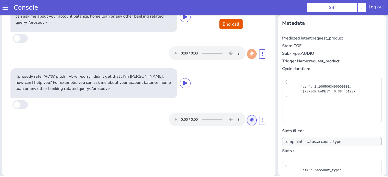
click at [250, 119] on icon at bounding box center [251, 120] width 3 height 5
click at [251, 122] on button at bounding box center [252, 120] width 10 height 10
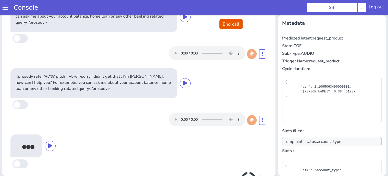
scroll to position [22, 0]
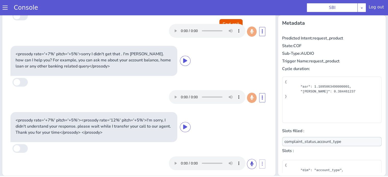
type input "account_type,complaint_status"
click at [227, 22] on button "End call" at bounding box center [230, 24] width 23 height 10
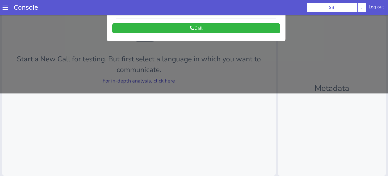
click at [162, 81] on div at bounding box center [194, 12] width 388 height 162
click at [162, 80] on link "For in-depth analysis, click here" at bounding box center [139, 81] width 72 height 7
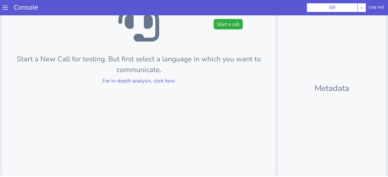
click at [229, 27] on button "Start a call" at bounding box center [228, 24] width 29 height 10
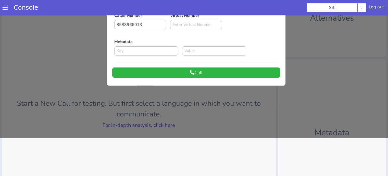
scroll to position [6, 0]
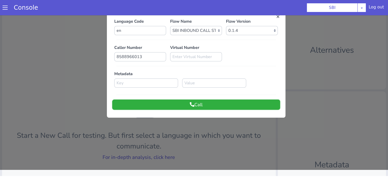
click at [206, 104] on button "Call" at bounding box center [196, 105] width 168 height 10
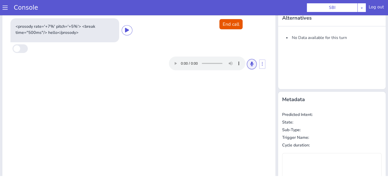
click at [247, 63] on button at bounding box center [252, 64] width 10 height 10
click at [250, 65] on icon at bounding box center [251, 64] width 3 height 5
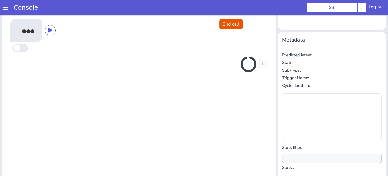
scroll to position [68, 0]
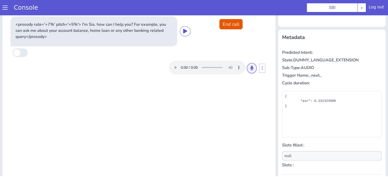
drag, startPoint x: 248, startPoint y: 70, endPoint x: 226, endPoint y: 76, distance: 22.1
click at [248, 70] on button at bounding box center [252, 68] width 10 height 10
click at [250, 70] on icon at bounding box center [251, 68] width 3 height 5
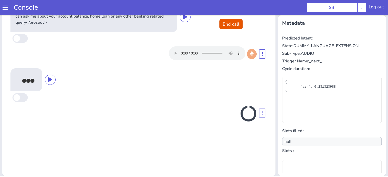
scroll to position [83, 0]
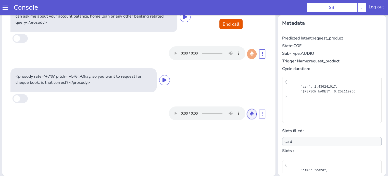
drag, startPoint x: 249, startPoint y: 114, endPoint x: 239, endPoint y: 117, distance: 10.3
click at [250, 113] on icon at bounding box center [251, 114] width 3 height 5
click at [250, 116] on icon at bounding box center [251, 114] width 3 height 5
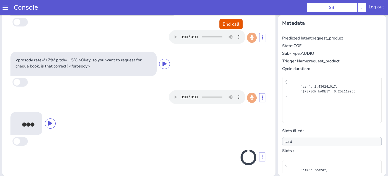
scroll to position [15, 0]
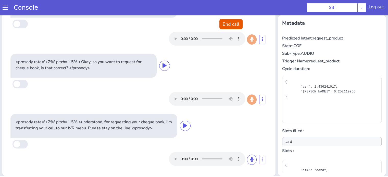
type input "null"
click at [226, 22] on button "End call" at bounding box center [230, 24] width 23 height 10
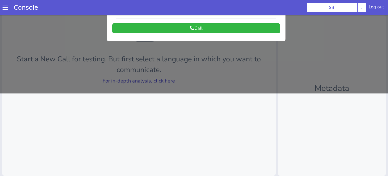
click at [149, 81] on div at bounding box center [194, 12] width 388 height 162
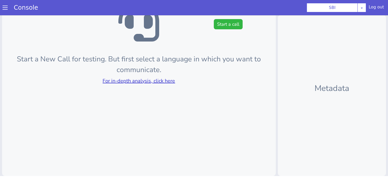
click at [155, 85] on div "Start a New Call for testing. But first select a language in which you want to …" at bounding box center [139, 54] width 274 height 243
click at [155, 82] on link "For in-depth analysis, click here" at bounding box center [139, 81] width 72 height 7
click at [219, 22] on button "Start a call" at bounding box center [228, 24] width 29 height 10
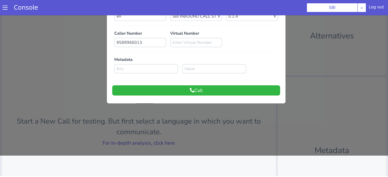
scroll to position [0, 0]
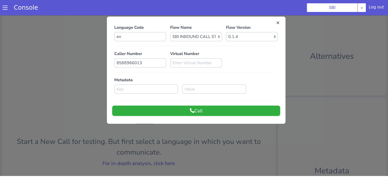
click at [214, 110] on button "Call" at bounding box center [196, 111] width 168 height 10
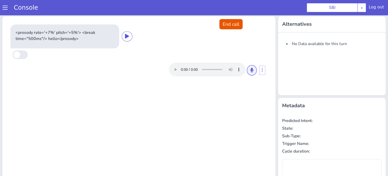
click at [247, 68] on button at bounding box center [252, 70] width 10 height 10
click at [250, 69] on icon at bounding box center [251, 70] width 3 height 5
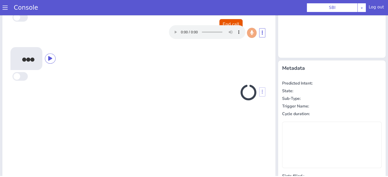
scroll to position [17, 0]
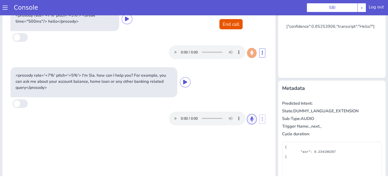
drag, startPoint x: 252, startPoint y: 120, endPoint x: 260, endPoint y: 143, distance: 24.5
click at [252, 119] on button at bounding box center [252, 119] width 10 height 10
click at [250, 119] on icon at bounding box center [251, 119] width 3 height 5
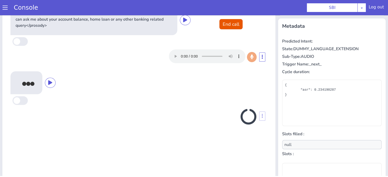
scroll to position [83, 0]
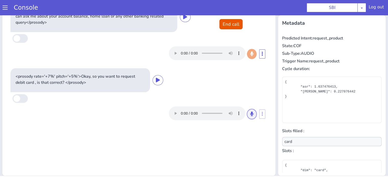
drag, startPoint x: 247, startPoint y: 114, endPoint x: 223, endPoint y: 109, distance: 25.3
click at [250, 114] on icon at bounding box center [251, 114] width 3 height 5
click at [251, 113] on button at bounding box center [252, 114] width 10 height 10
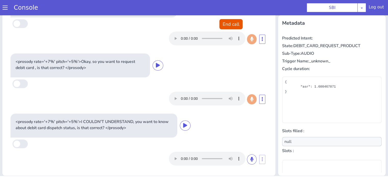
scroll to position [15, 0]
click at [249, 158] on button at bounding box center [252, 160] width 10 height 10
click at [247, 156] on button at bounding box center [252, 160] width 10 height 10
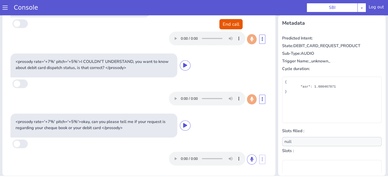
scroll to position [75, 0]
click at [249, 159] on button at bounding box center [252, 160] width 10 height 10
click at [250, 158] on icon at bounding box center [251, 159] width 3 height 5
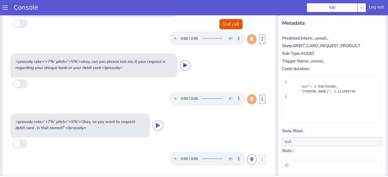
scroll to position [135, 0]
click at [247, 162] on button at bounding box center [252, 160] width 10 height 10
click at [250, 160] on icon at bounding box center [251, 159] width 3 height 5
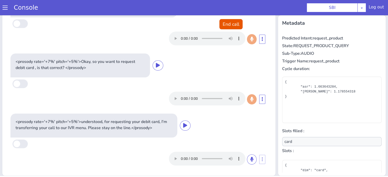
scroll to position [195, 0]
type input "null"
click at [225, 25] on button "End call" at bounding box center [230, 24] width 23 height 10
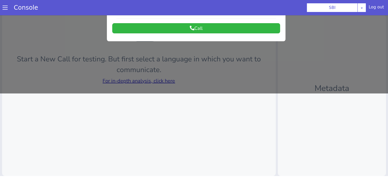
click at [161, 83] on div at bounding box center [194, 12] width 388 height 162
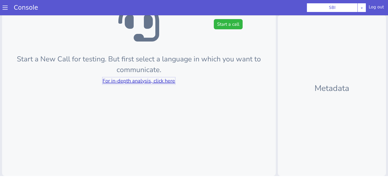
click at [161, 83] on link "For in-depth analysis, click here" at bounding box center [139, 81] width 72 height 7
click at [220, 21] on button "Start a call" at bounding box center [228, 24] width 29 height 10
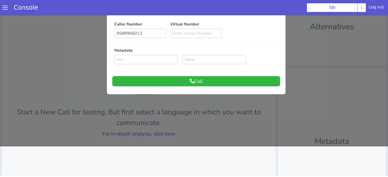
scroll to position [0, 0]
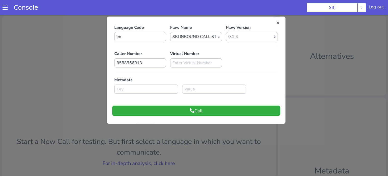
click at [197, 110] on button "Call" at bounding box center [196, 111] width 168 height 10
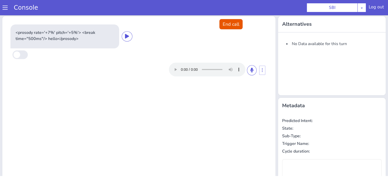
click at [255, 69] on div at bounding box center [217, 70] width 96 height 14
click at [252, 70] on button at bounding box center [252, 70] width 10 height 10
click at [247, 72] on button at bounding box center [252, 70] width 10 height 10
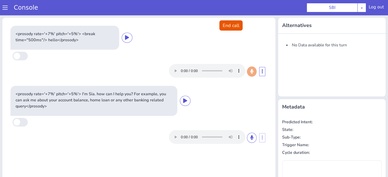
type input "null"
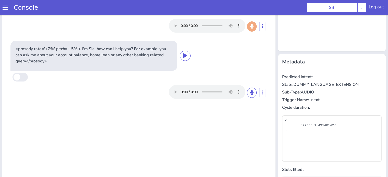
scroll to position [51, 0]
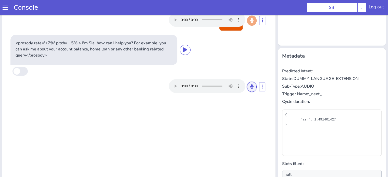
click at [250, 84] on icon at bounding box center [251, 86] width 3 height 5
click at [252, 90] on button at bounding box center [252, 87] width 10 height 10
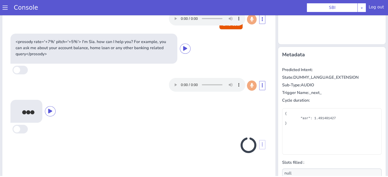
scroll to position [83, 0]
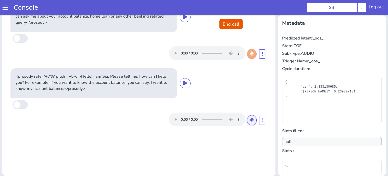
click at [250, 121] on icon at bounding box center [251, 120] width 3 height 5
click at [250, 120] on icon at bounding box center [251, 120] width 3 height 5
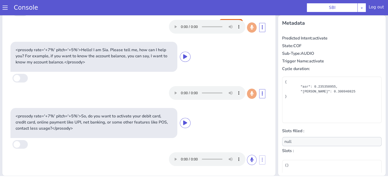
scroll to position [27, 0]
click at [250, 161] on icon at bounding box center [251, 159] width 3 height 5
click at [250, 160] on icon at bounding box center [251, 159] width 3 height 5
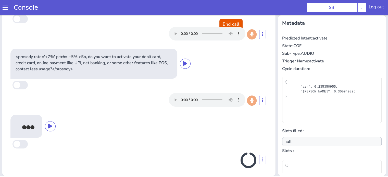
scroll to position [89, 0]
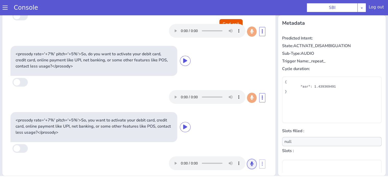
drag, startPoint x: 244, startPoint y: 164, endPoint x: 242, endPoint y: 124, distance: 40.1
click at [250, 164] on icon at bounding box center [251, 164] width 3 height 5
click at [250, 163] on icon at bounding box center [251, 164] width 3 height 5
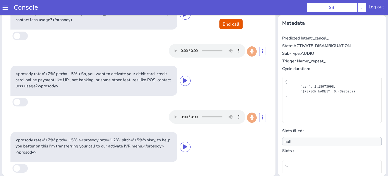
scroll to position [130, 0]
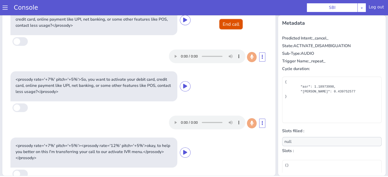
click at [224, 23] on button "End call" at bounding box center [230, 24] width 23 height 10
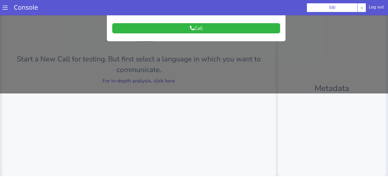
click at [158, 81] on div at bounding box center [194, 12] width 388 height 162
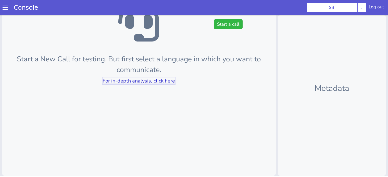
click at [158, 81] on link "For in-depth analysis, click here" at bounding box center [139, 81] width 72 height 7
drag, startPoint x: 212, startPoint y: 19, endPoint x: 219, endPoint y: 28, distance: 11.9
click at [212, 19] on div "Start a call Start a New Call for testing. But first select a language in which…" at bounding box center [139, 54] width 274 height 243
click at [225, 25] on button "Start a call" at bounding box center [228, 24] width 29 height 10
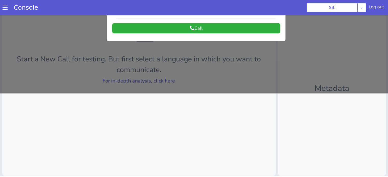
click at [209, 26] on button "Call" at bounding box center [196, 28] width 168 height 10
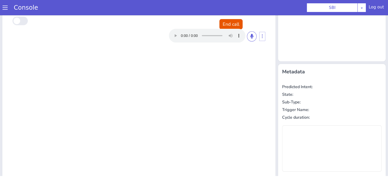
scroll to position [0, 0]
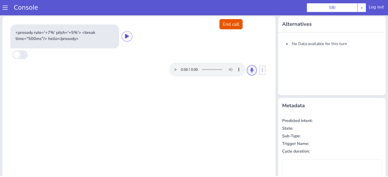
drag, startPoint x: 246, startPoint y: 71, endPoint x: 243, endPoint y: 89, distance: 17.9
click at [247, 70] on button at bounding box center [252, 70] width 10 height 10
click at [250, 69] on icon at bounding box center [251, 70] width 3 height 5
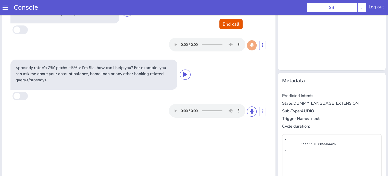
scroll to position [51, 0]
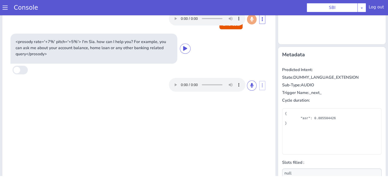
click at [245, 83] on div at bounding box center [213, 85] width 88 height 14
click at [250, 85] on icon at bounding box center [251, 85] width 3 height 5
click at [250, 86] on icon at bounding box center [251, 85] width 3 height 5
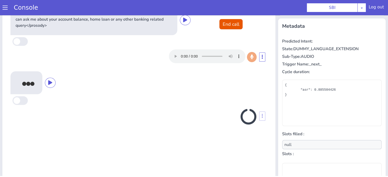
scroll to position [83, 0]
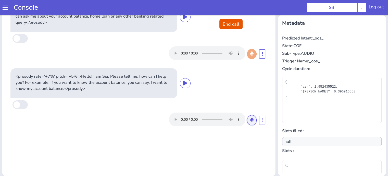
click at [251, 122] on button at bounding box center [252, 120] width 10 height 10
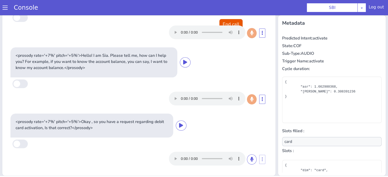
scroll to position [21, 0]
drag, startPoint x: 246, startPoint y: 159, endPoint x: 239, endPoint y: 140, distance: 19.9
click at [250, 159] on icon at bounding box center [251, 159] width 3 height 5
click at [250, 157] on icon at bounding box center [251, 159] width 3 height 5
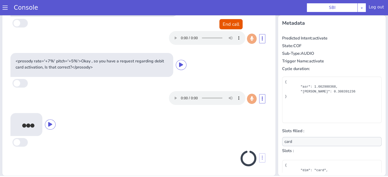
scroll to position [83, 0]
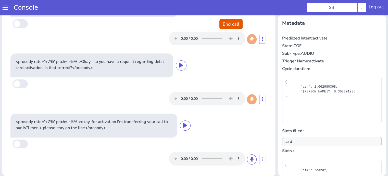
type input "null"
click at [237, 25] on button "End call" at bounding box center [230, 24] width 23 height 10
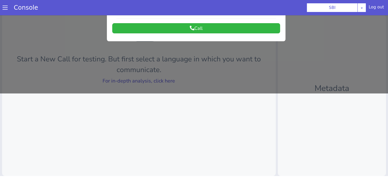
click at [169, 78] on div at bounding box center [194, 12] width 388 height 162
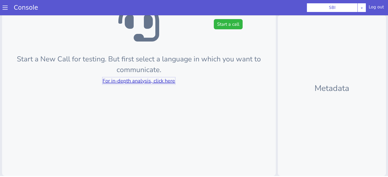
click at [168, 79] on link "For in-depth analysis, click here" at bounding box center [139, 81] width 72 height 7
